Goal: Task Accomplishment & Management: Manage account settings

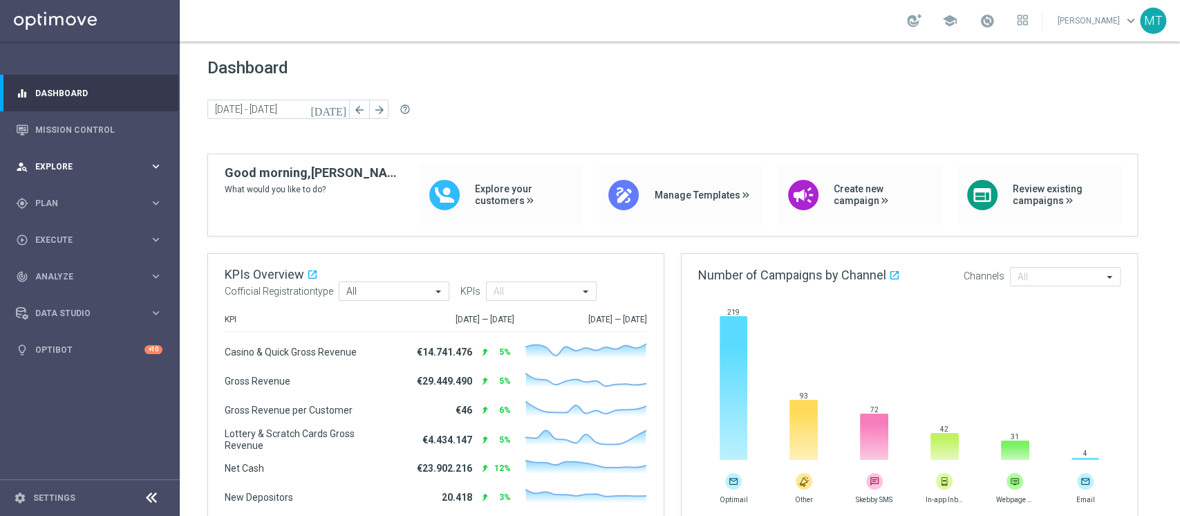
click at [50, 174] on div "person_search Explore keyboard_arrow_right" at bounding box center [89, 166] width 178 height 37
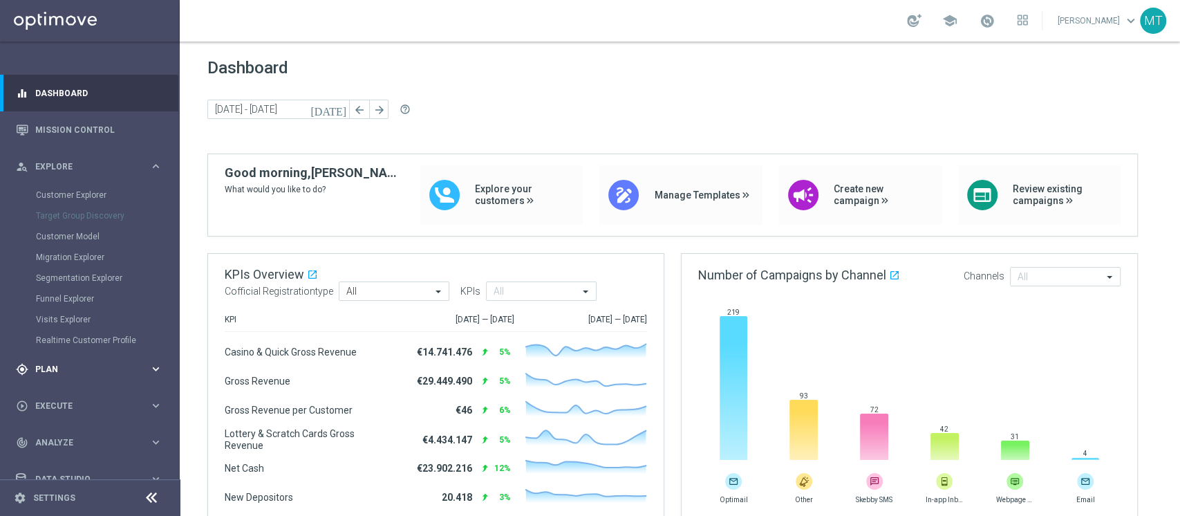
click at [60, 359] on div "gps_fixed Plan keyboard_arrow_right" at bounding box center [89, 368] width 178 height 37
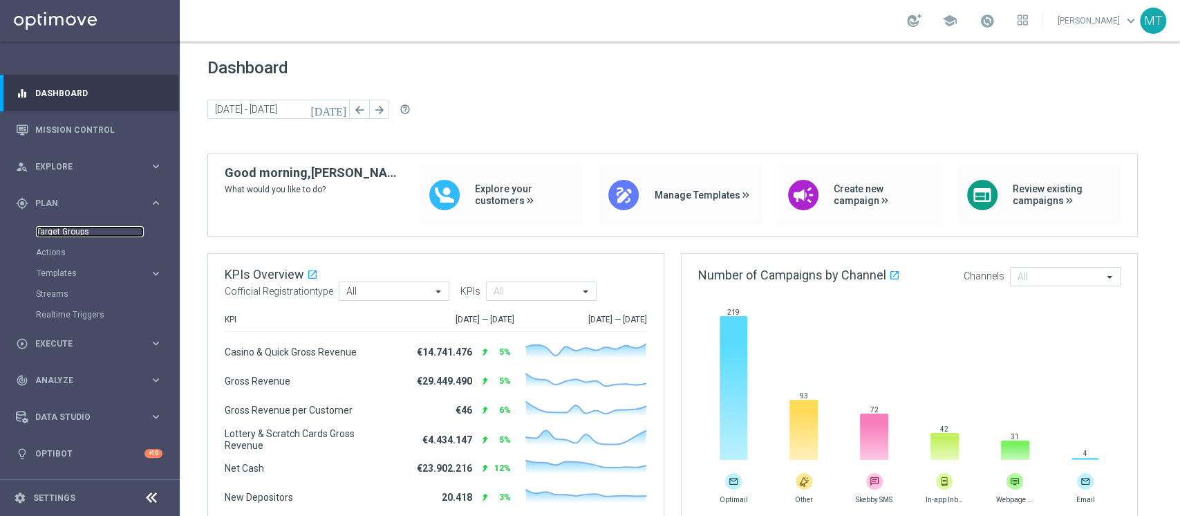
click at [49, 232] on link "Target Groups" at bounding box center [90, 231] width 108 height 11
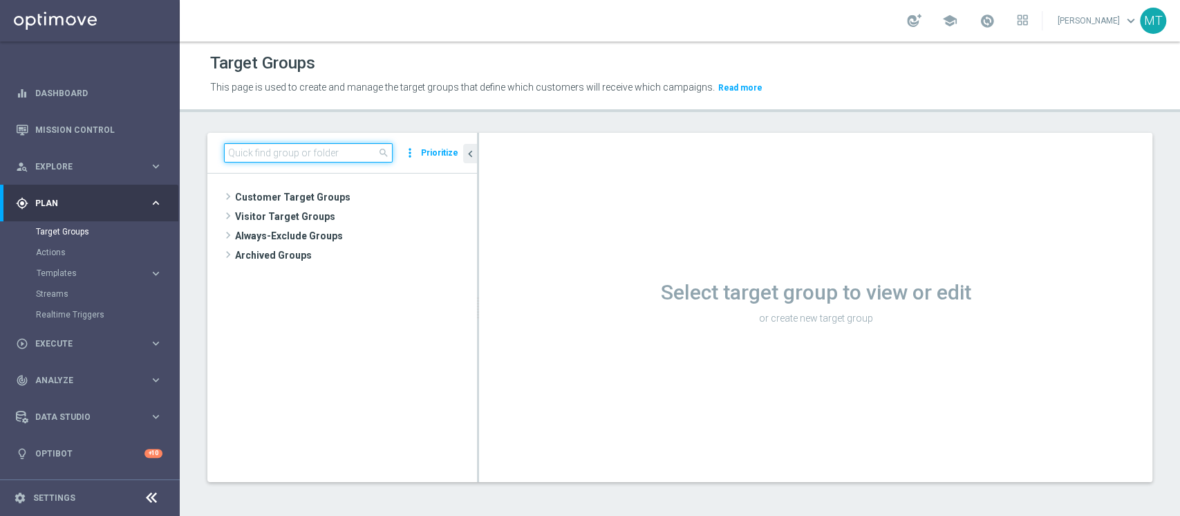
click at [339, 155] on input at bounding box center [308, 152] width 169 height 19
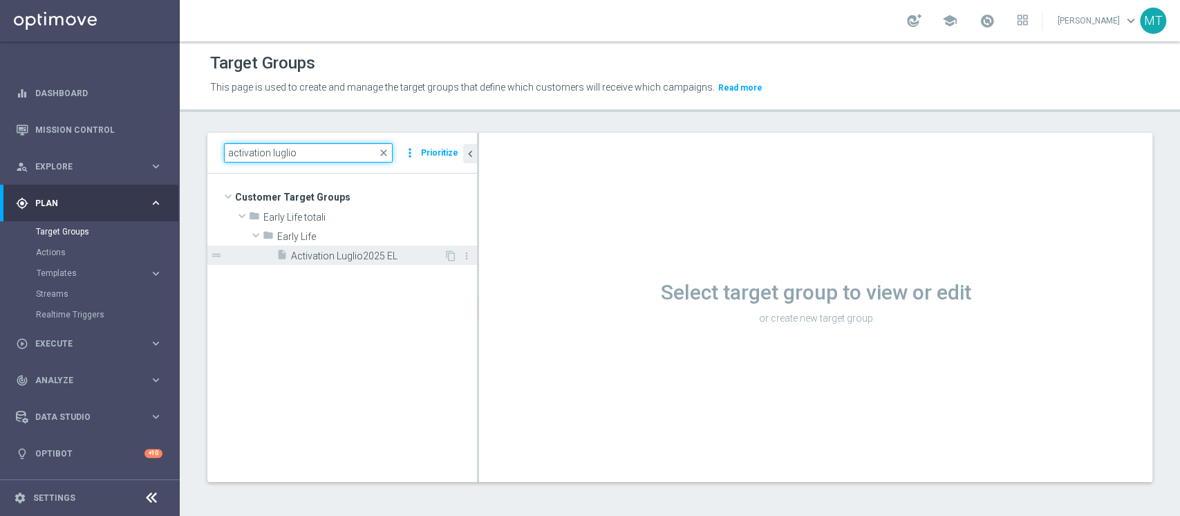
type input "activation luglio"
click at [341, 255] on span "Activation Luglio2025 EL" at bounding box center [367, 256] width 153 height 12
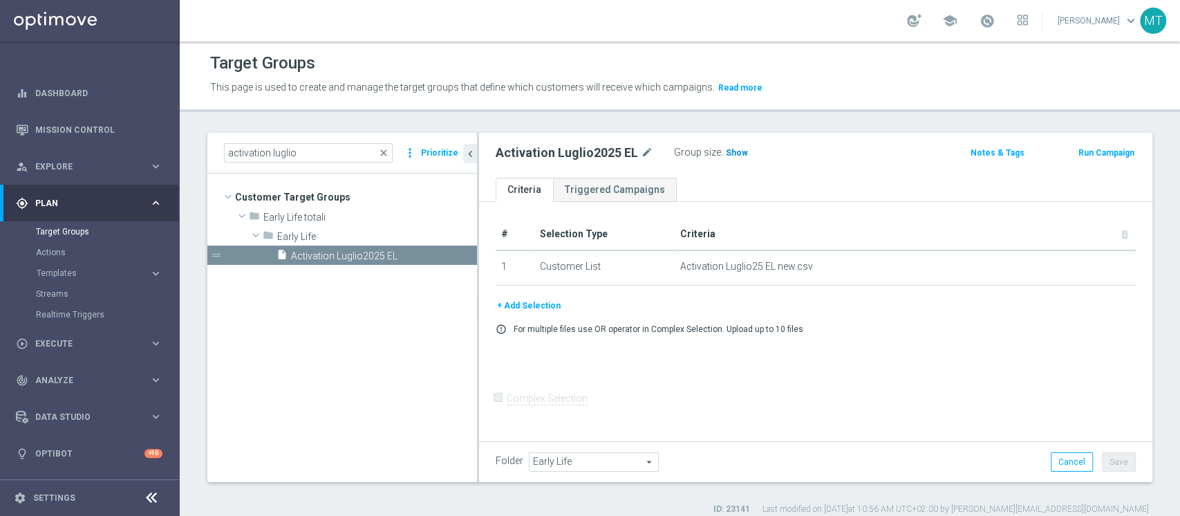
click at [726, 160] on h3 "Show" at bounding box center [736, 152] width 25 height 15
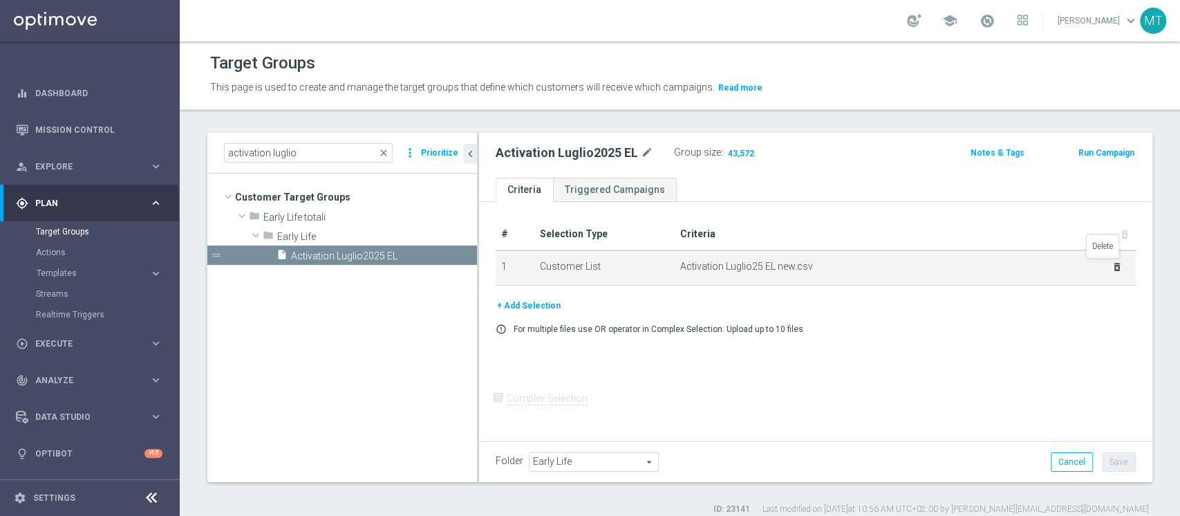
click at [1111, 268] on icon "delete_forever" at bounding box center [1116, 266] width 11 height 11
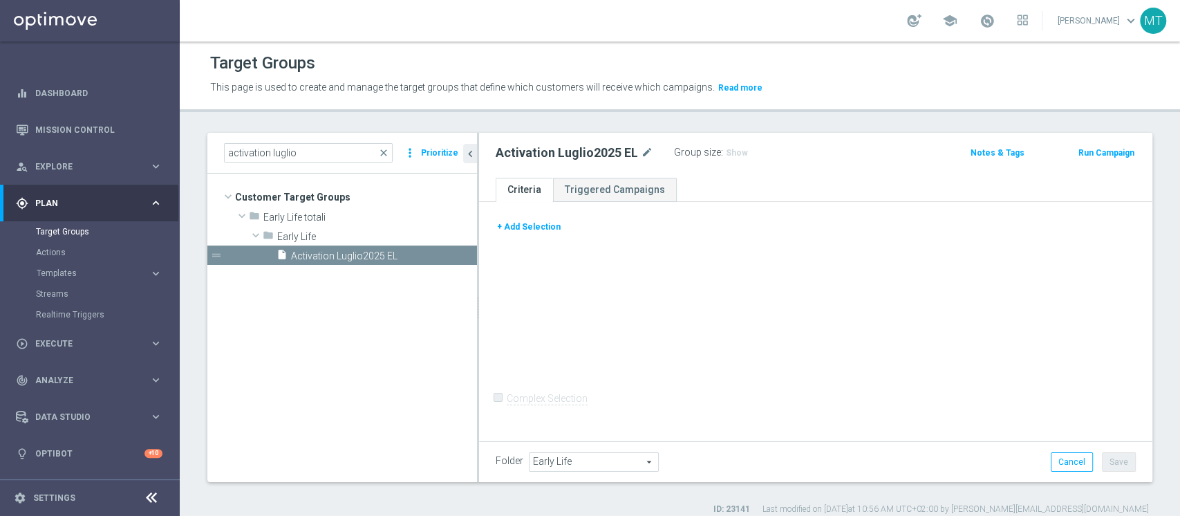
click at [526, 231] on button "+ Add Selection" at bounding box center [528, 226] width 66 height 15
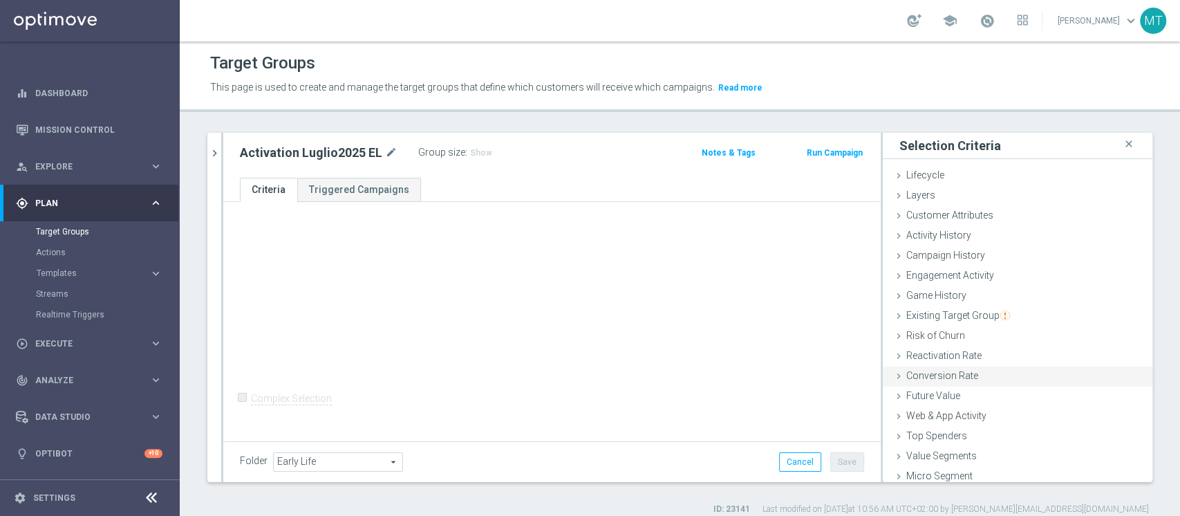
scroll to position [26, 0]
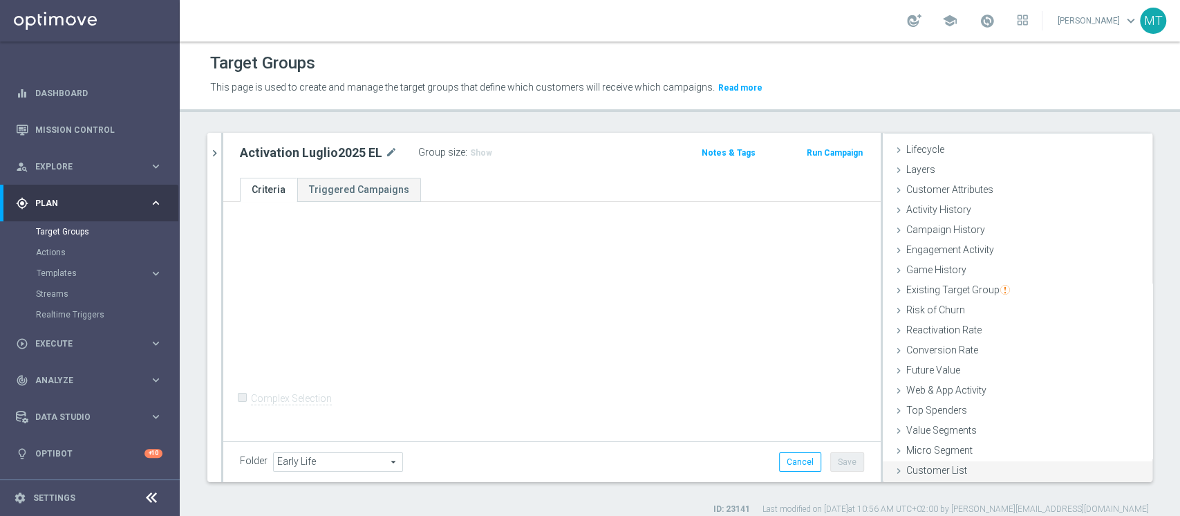
click at [947, 466] on span "Customer List" at bounding box center [936, 469] width 61 height 11
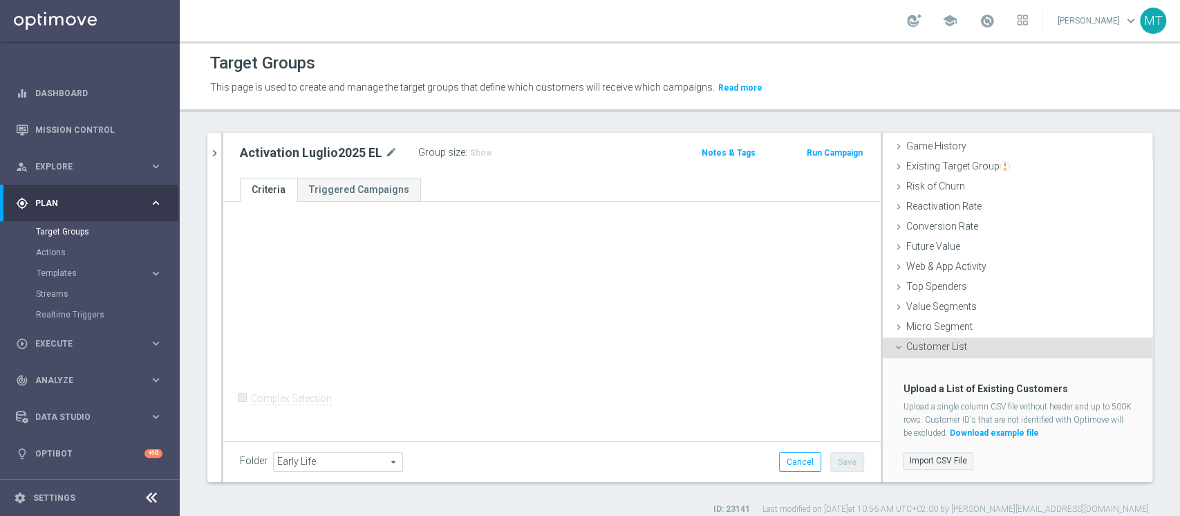
click at [929, 453] on label "Import CSV File" at bounding box center [938, 460] width 70 height 17
click at [0, 0] on input "Import CSV File" at bounding box center [0, 0] width 0 height 0
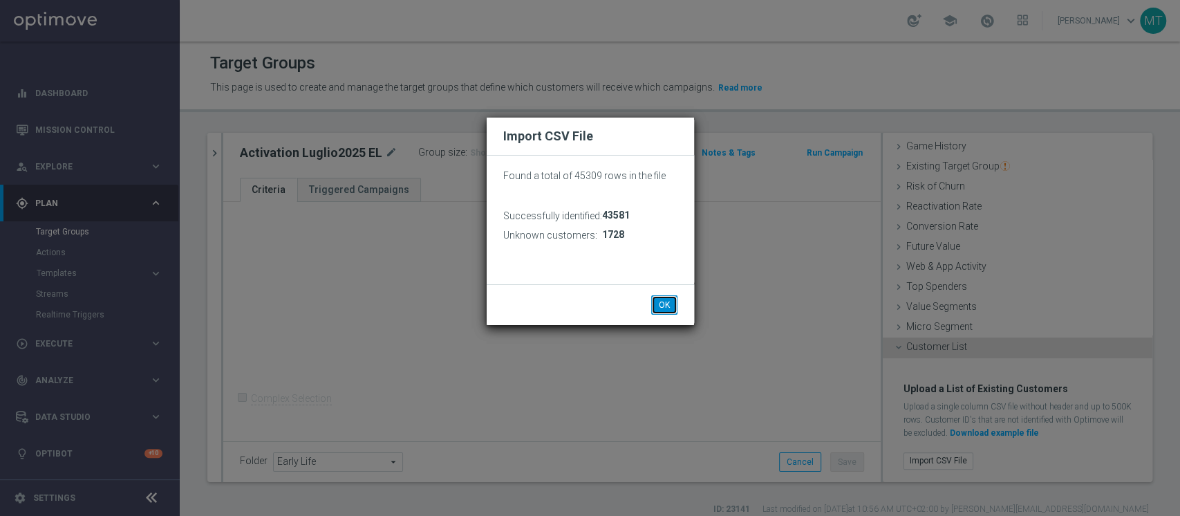
click at [665, 305] on button "OK" at bounding box center [664, 304] width 26 height 19
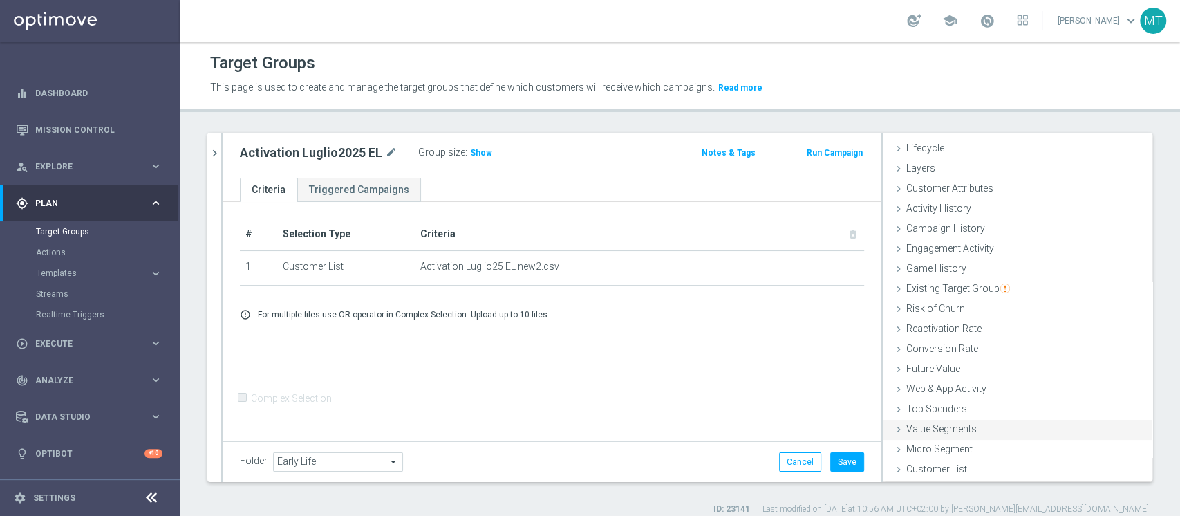
scroll to position [26, 0]
click at [831, 459] on button "Save" at bounding box center [847, 461] width 34 height 19
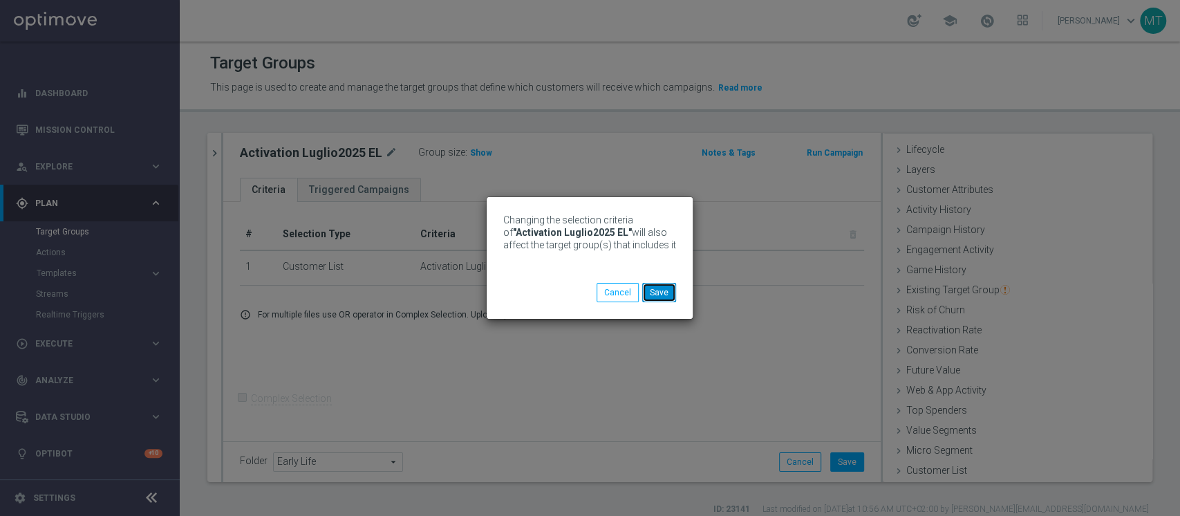
click at [658, 292] on button "Save" at bounding box center [659, 292] width 34 height 19
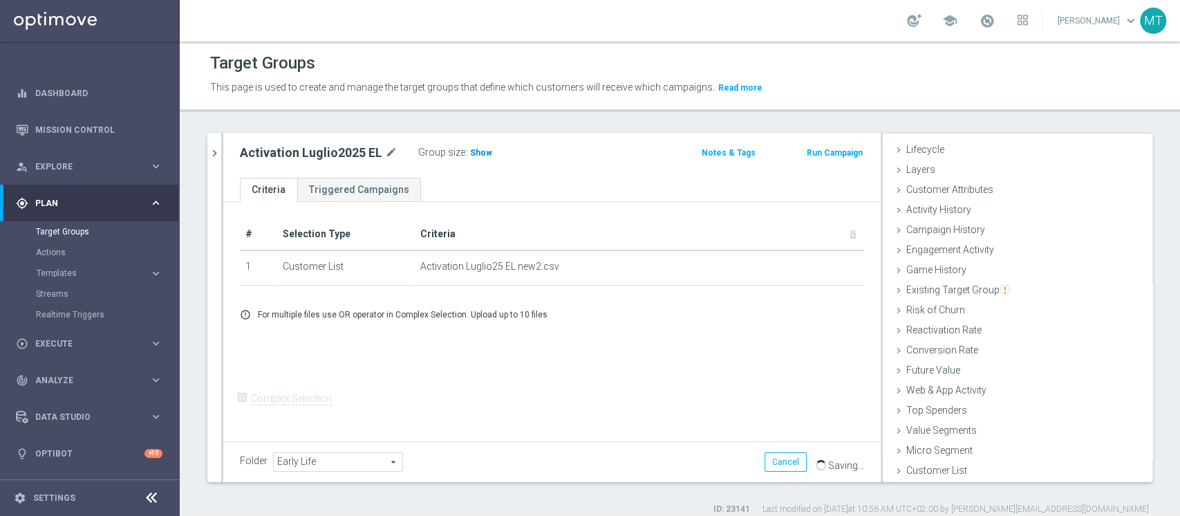
click at [470, 149] on span "Show" at bounding box center [481, 153] width 22 height 10
